Goal: Check status

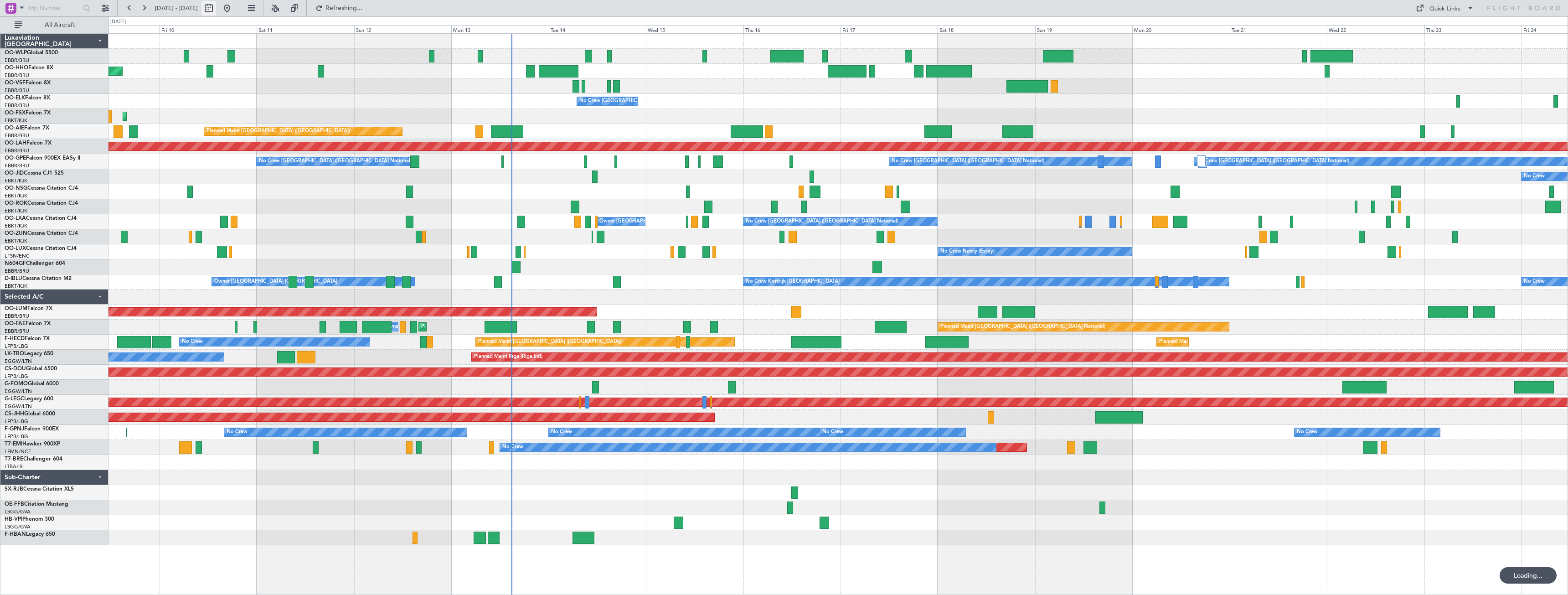
click at [234, 10] on div at bounding box center [218, 8] width 33 height 15
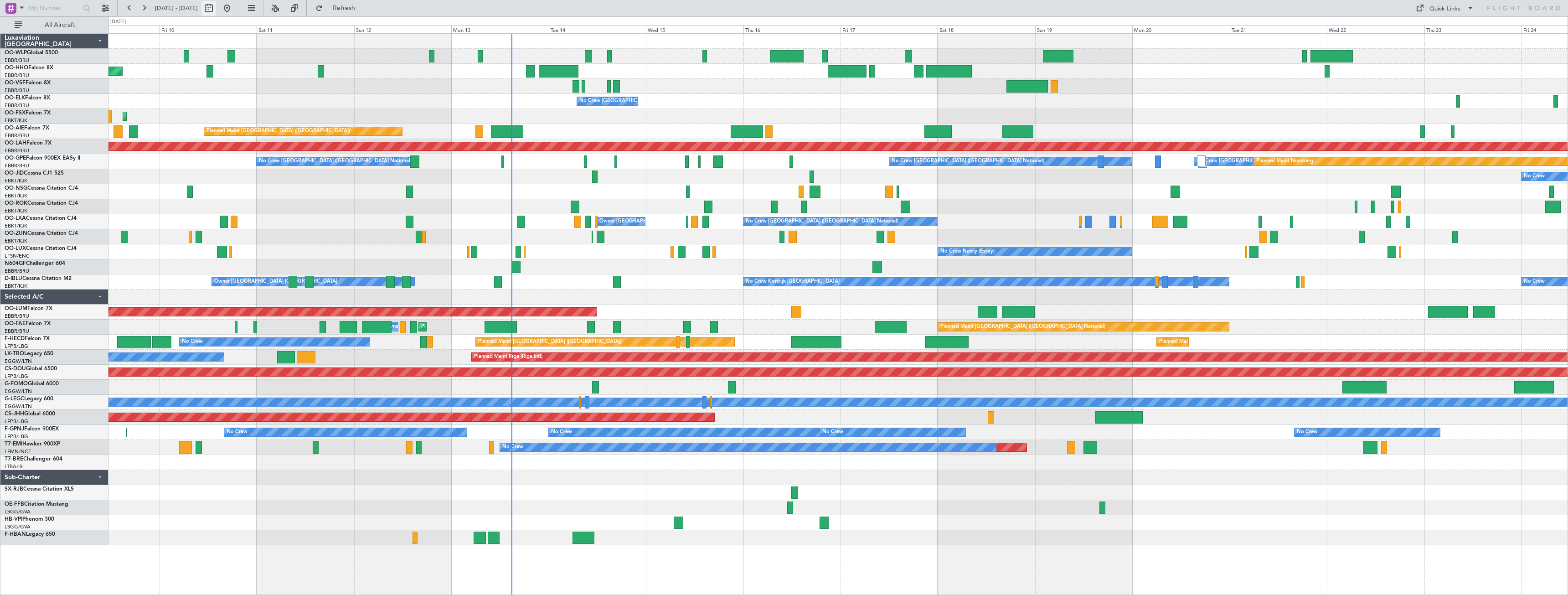
click at [216, 13] on button at bounding box center [209, 8] width 15 height 15
select select "10"
select select "2025"
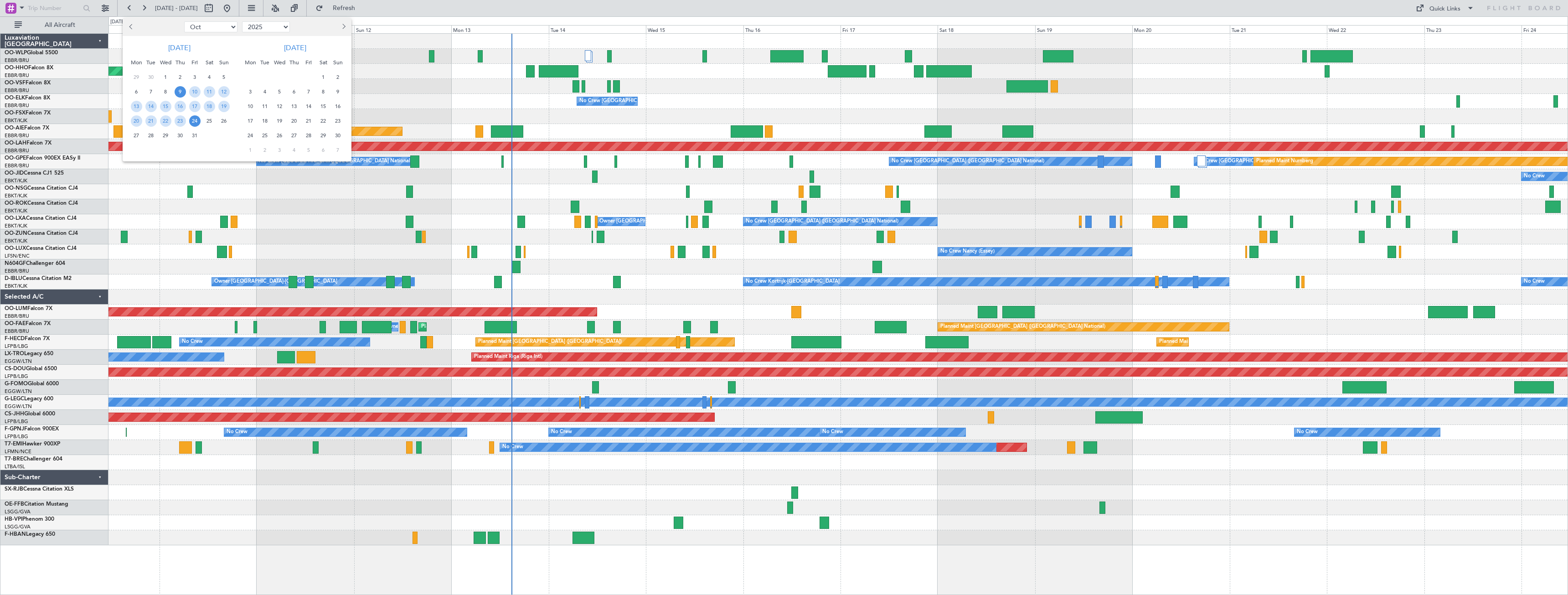
click at [200, 30] on select "Jan Feb Mar Apr May Jun [DATE] Aug Sep Oct Nov Dec" at bounding box center [211, 27] width 54 height 11
select select "9"
click at [184, 21] on select "Jan Feb Mar Apr May Jun [DATE] Aug Sep Oct Nov Dec" at bounding box center [211, 27] width 54 height 11
click at [138, 76] on span "1" at bounding box center [136, 77] width 12 height 12
click at [135, 108] on span "15" at bounding box center [136, 106] width 12 height 12
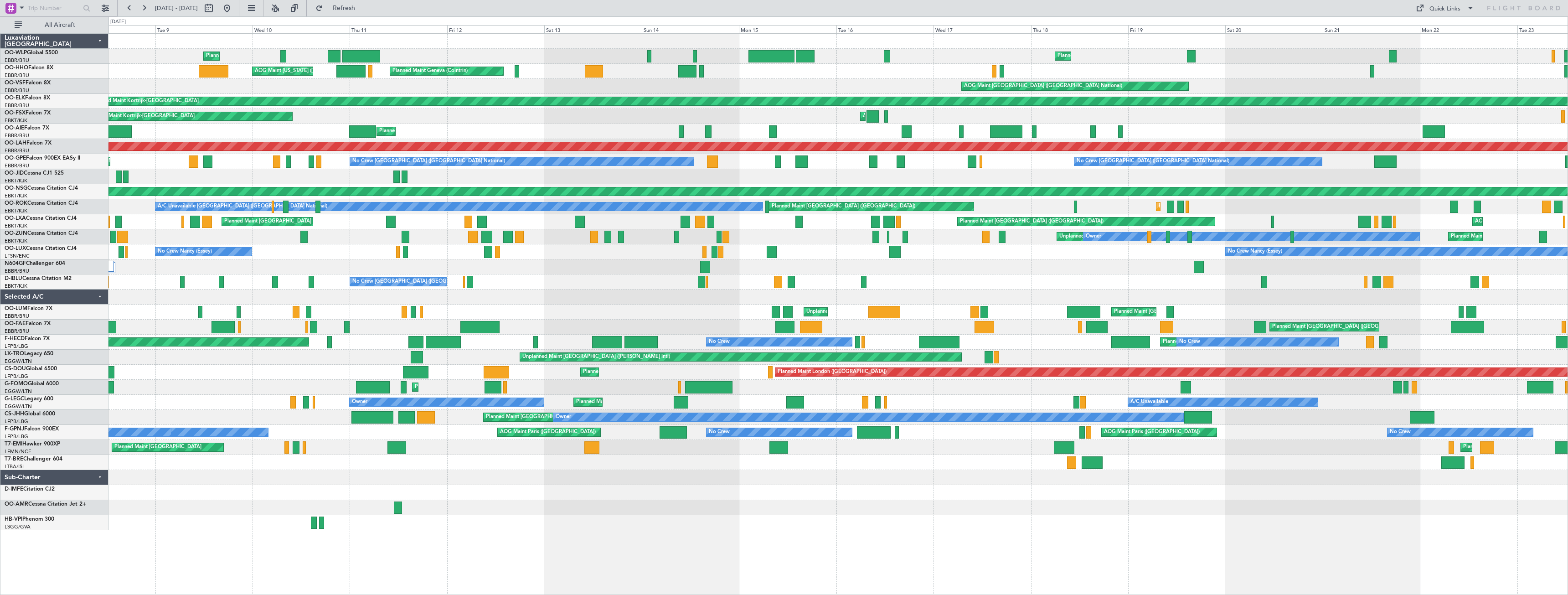
click at [46, 314] on div "Planned Maint Liege Planned Maint Liege Planned Maint Geneva ([GEOGRAPHIC_DATA]…" at bounding box center [784, 306] width 1568 height 579
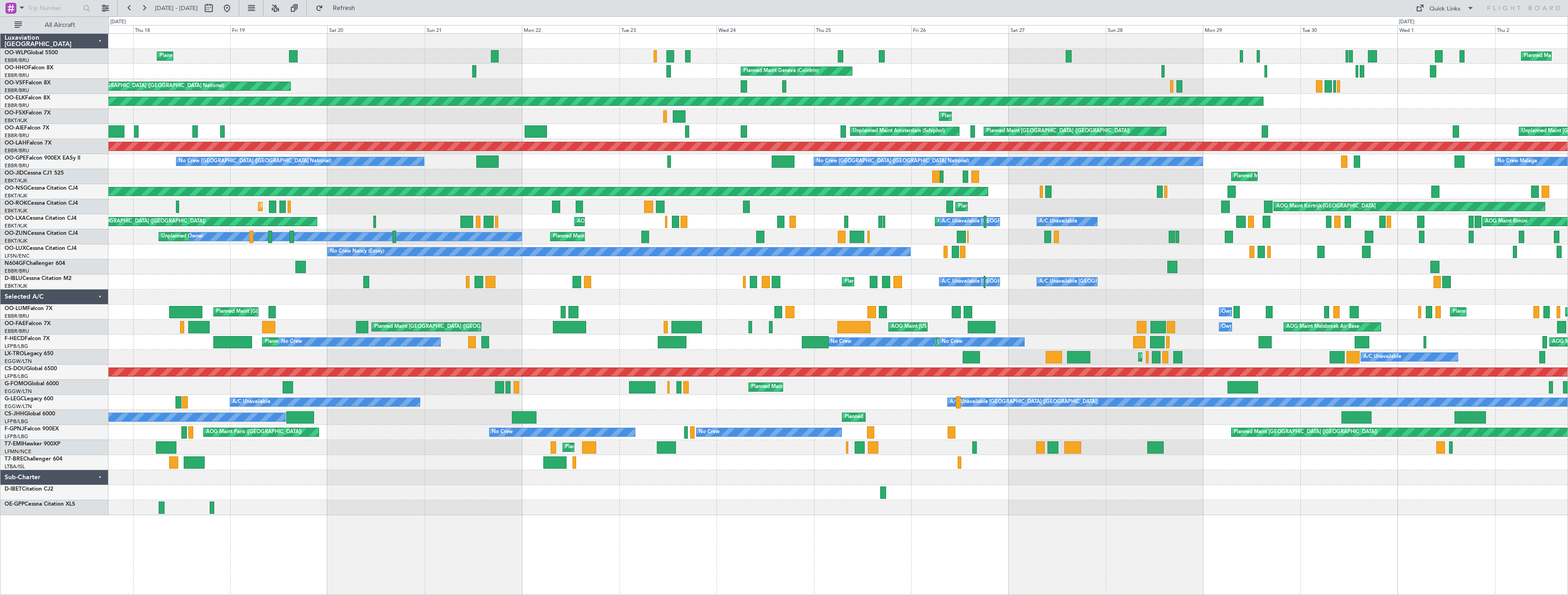
click at [950, 366] on div "Planned Maint Liege Planned Maint Milan ([GEOGRAPHIC_DATA]) Planned Maint Genev…" at bounding box center [838, 274] width 1459 height 482
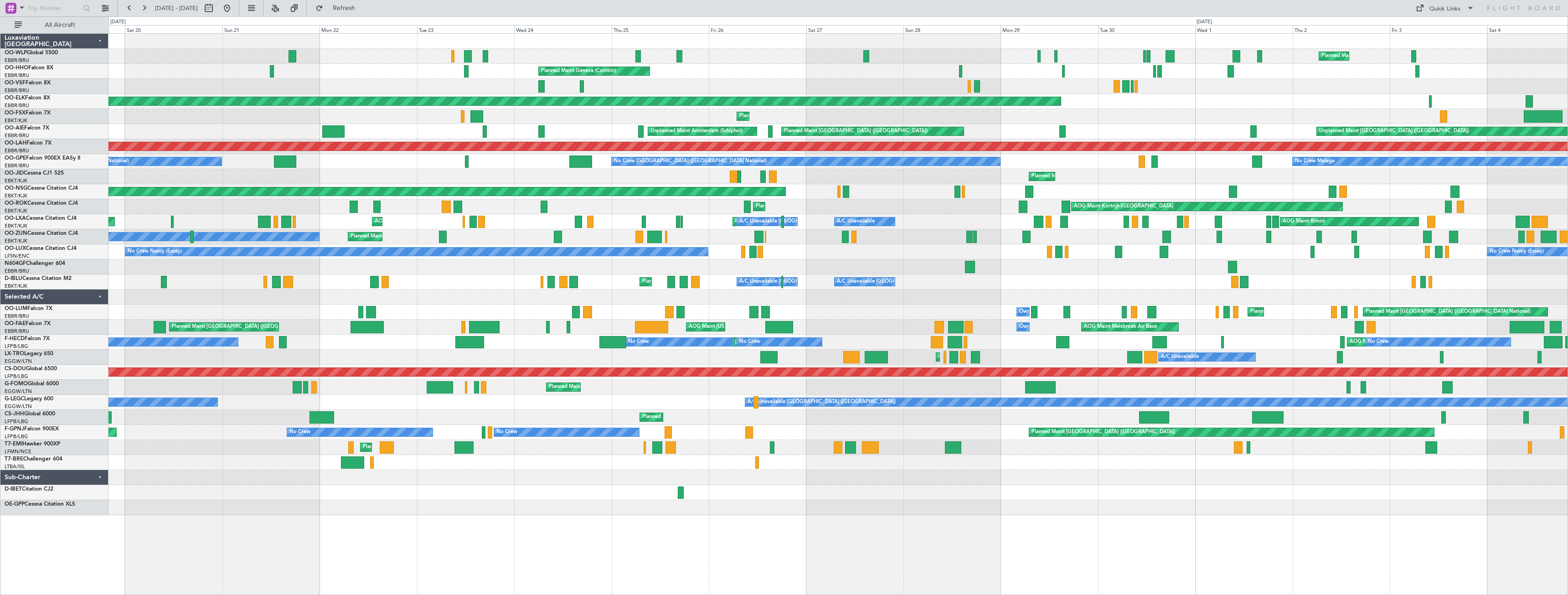
click at [642, 369] on div "Planned Maint London ([GEOGRAPHIC_DATA])" at bounding box center [838, 372] width 1459 height 15
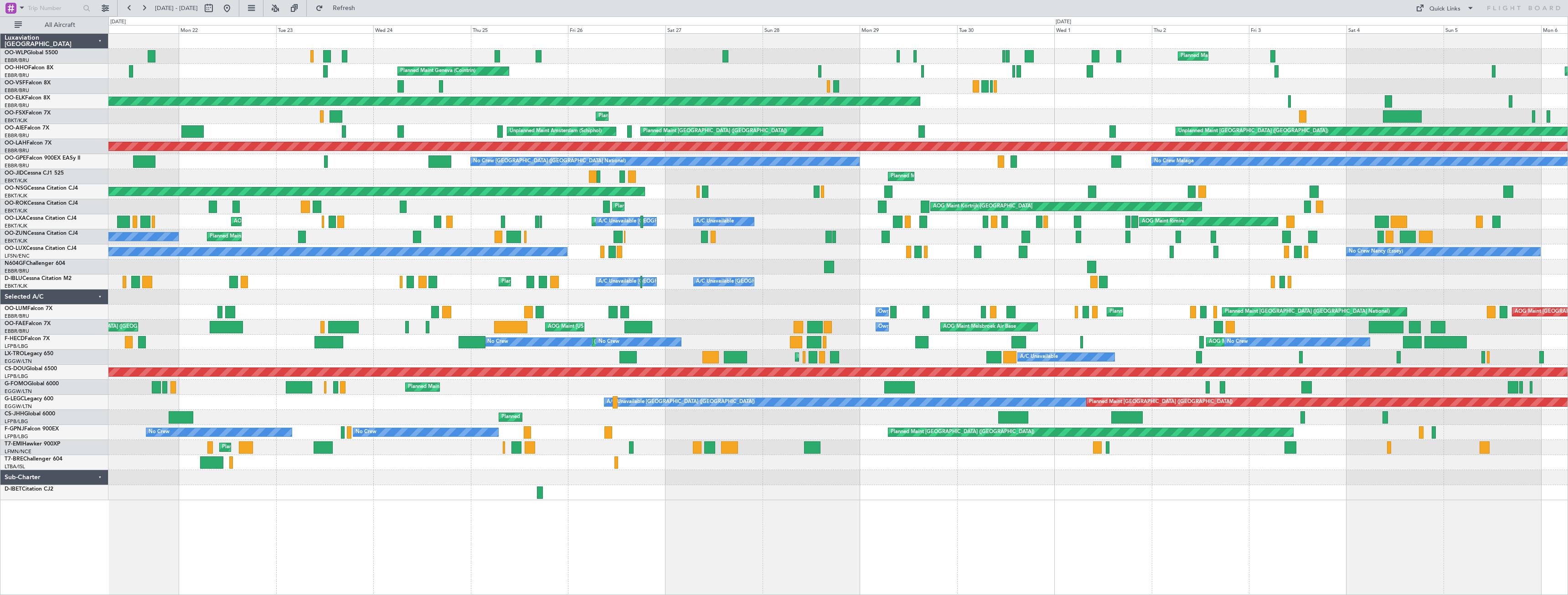
click at [194, 208] on div "Planned Maint Milan (Linate) Planned Maint Liege Planned Maint Geneva ([GEOGRAP…" at bounding box center [838, 267] width 1459 height 466
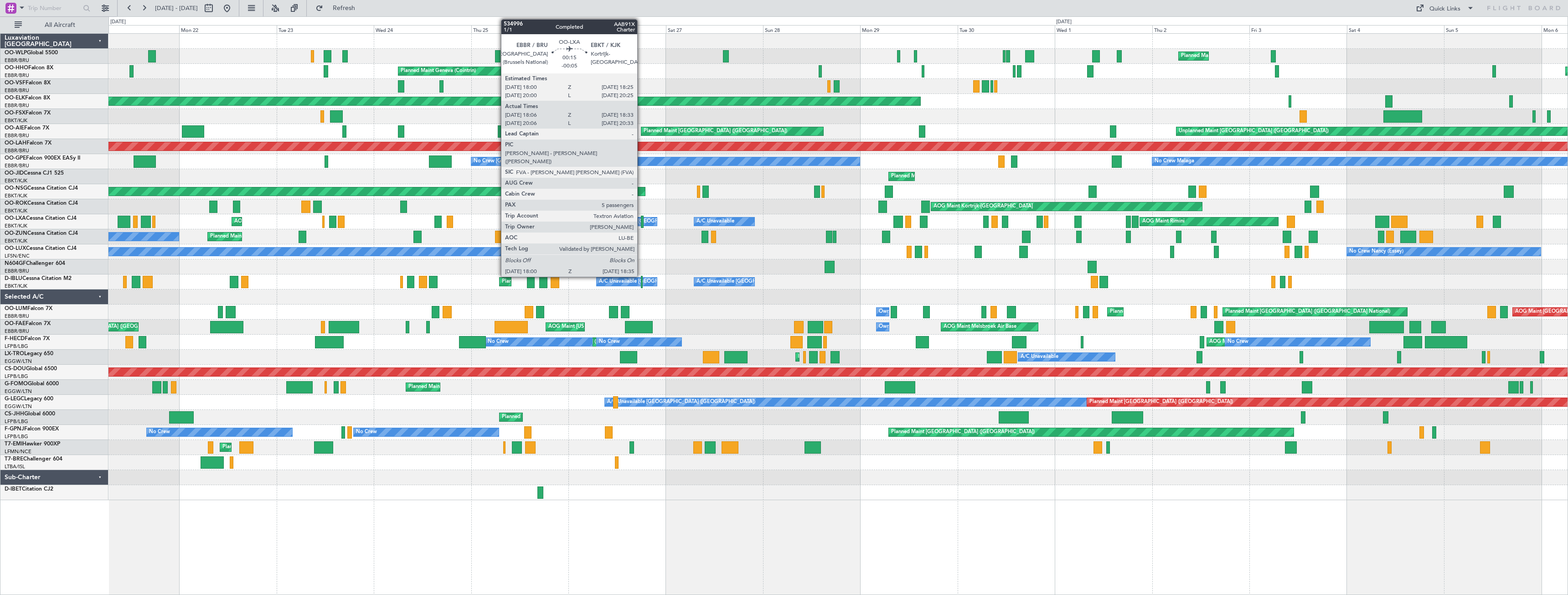
click at [642, 222] on div at bounding box center [642, 222] width 2 height 12
